Goal: Information Seeking & Learning: Learn about a topic

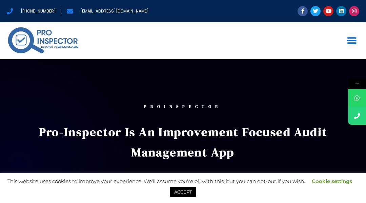
scroll to position [14, 0]
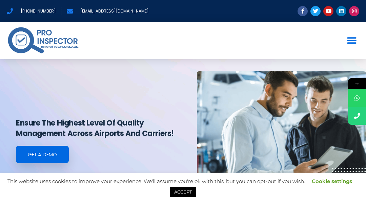
scroll to position [14, 0]
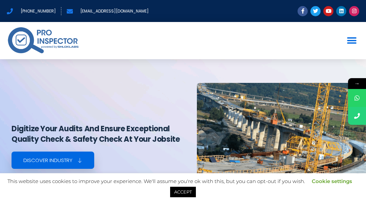
scroll to position [14, 0]
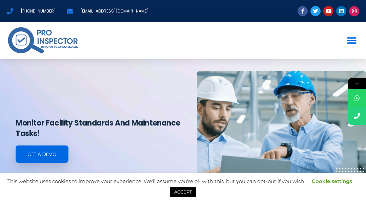
scroll to position [14, 0]
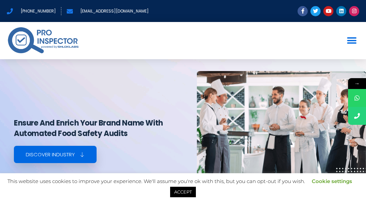
scroll to position [14, 0]
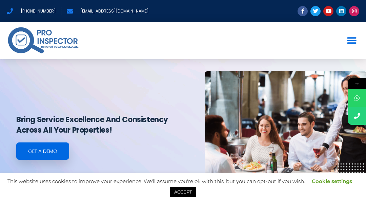
scroll to position [14, 0]
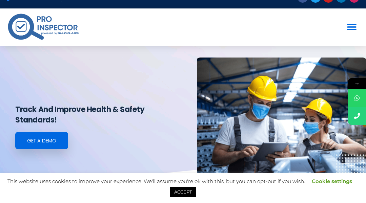
scroll to position [14, 0]
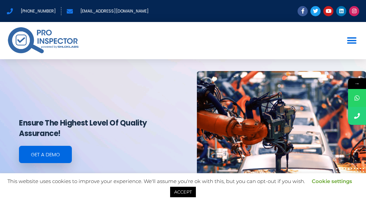
scroll to position [14, 0]
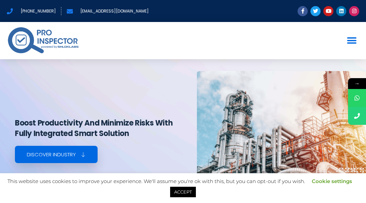
scroll to position [14, 0]
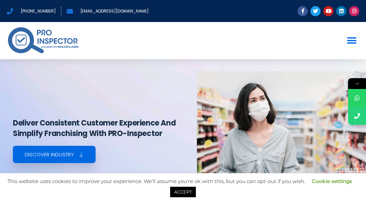
scroll to position [14, 0]
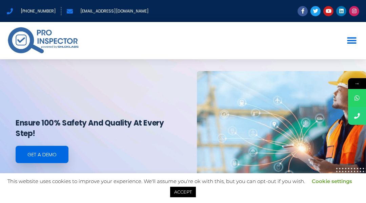
scroll to position [14, 0]
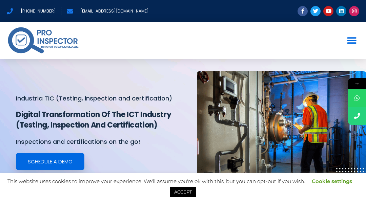
scroll to position [14, 0]
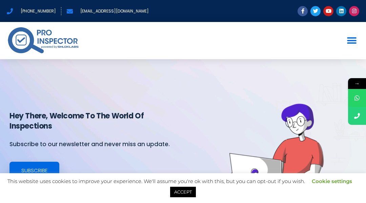
scroll to position [14, 0]
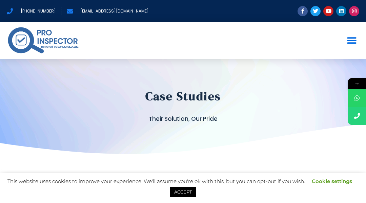
scroll to position [14, 0]
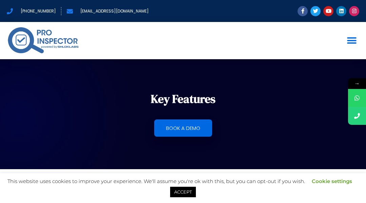
scroll to position [14, 0]
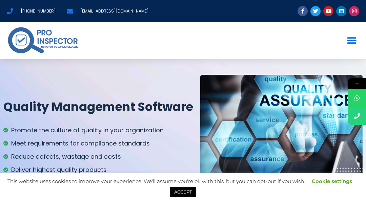
scroll to position [14, 0]
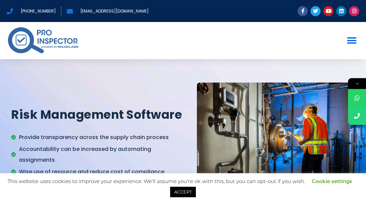
scroll to position [14, 0]
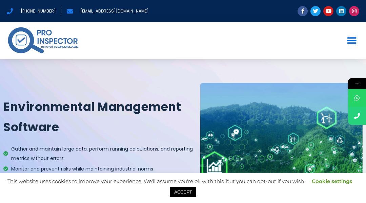
scroll to position [14, 0]
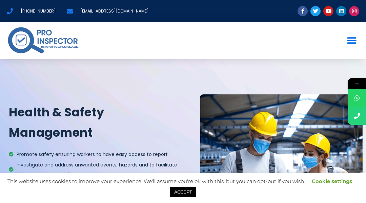
scroll to position [14, 0]
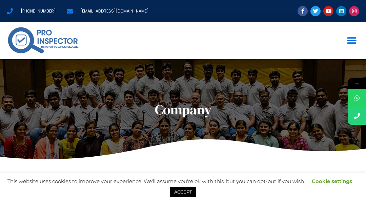
scroll to position [14, 0]
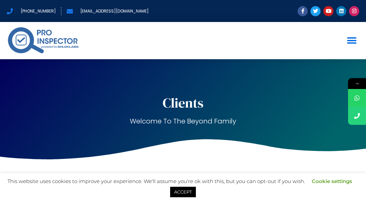
scroll to position [14, 0]
